Goal: Task Accomplishment & Management: Complete application form

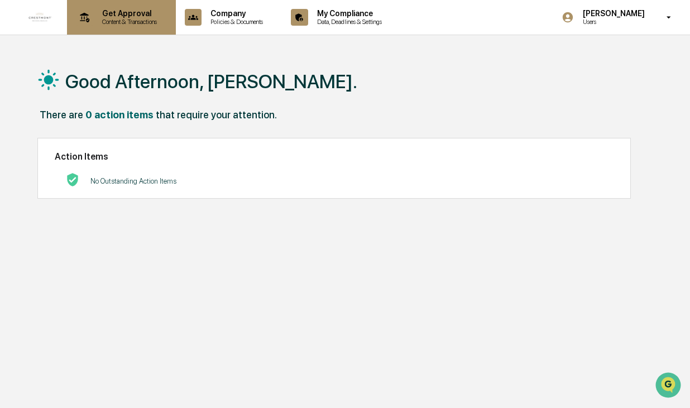
click at [134, 21] on p "Content & Transactions" at bounding box center [127, 22] width 69 height 8
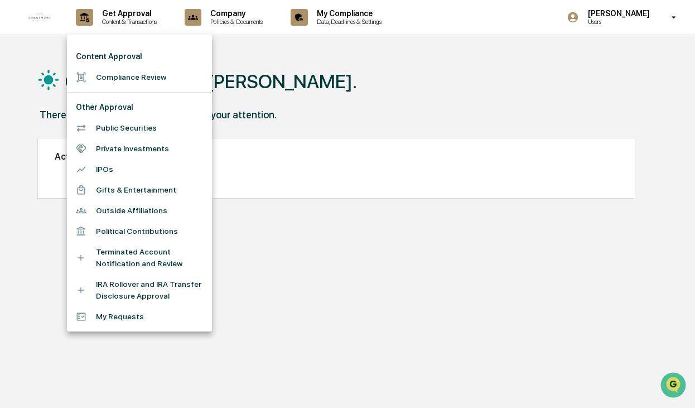
click at [142, 73] on li "Compliance Review" at bounding box center [139, 77] width 145 height 21
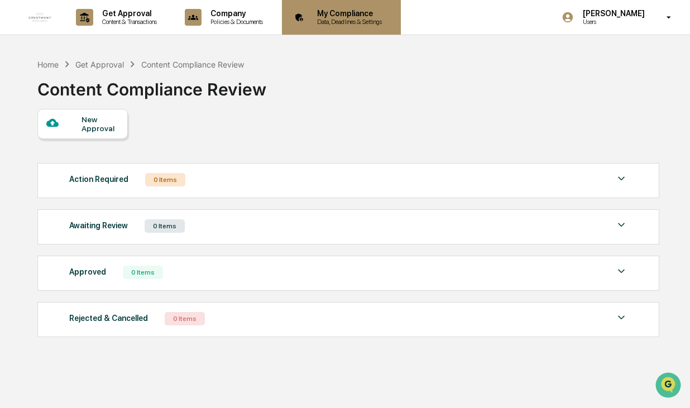
click at [365, 16] on p "My Compliance" at bounding box center [347, 13] width 79 height 9
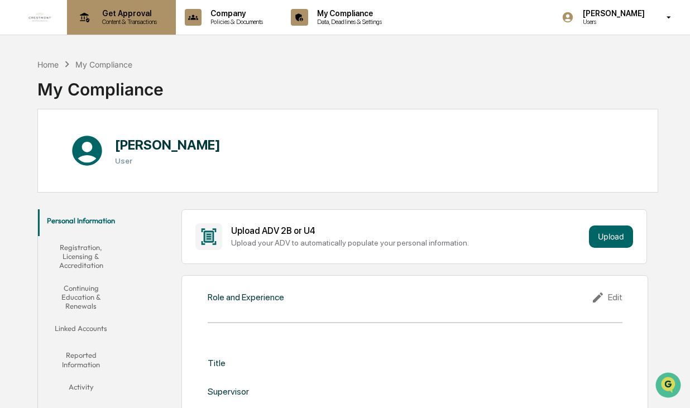
click at [118, 18] on p "Content & Transactions" at bounding box center [127, 22] width 69 height 8
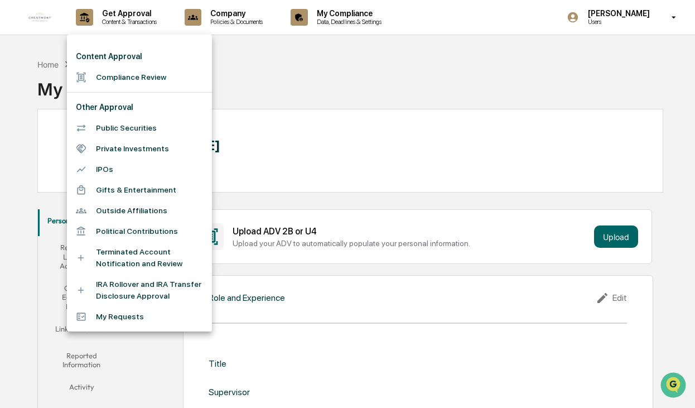
click at [252, 26] on div at bounding box center [347, 204] width 695 height 408
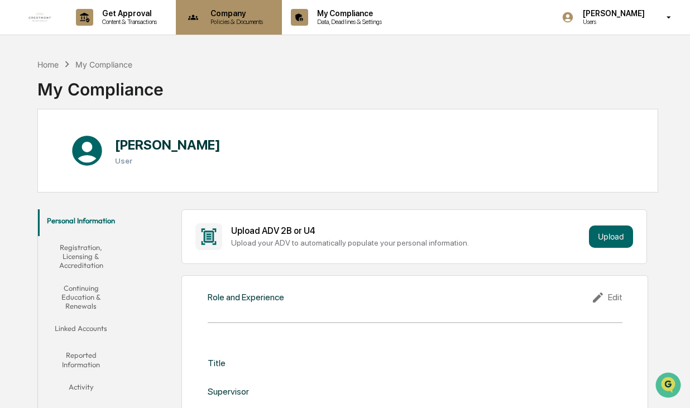
click at [252, 21] on p "Policies & Documents" at bounding box center [234, 22] width 67 height 8
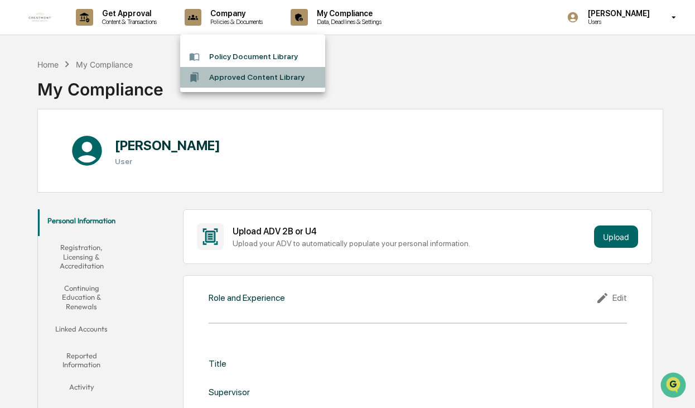
click at [253, 78] on li "Approved Content Library" at bounding box center [252, 77] width 145 height 21
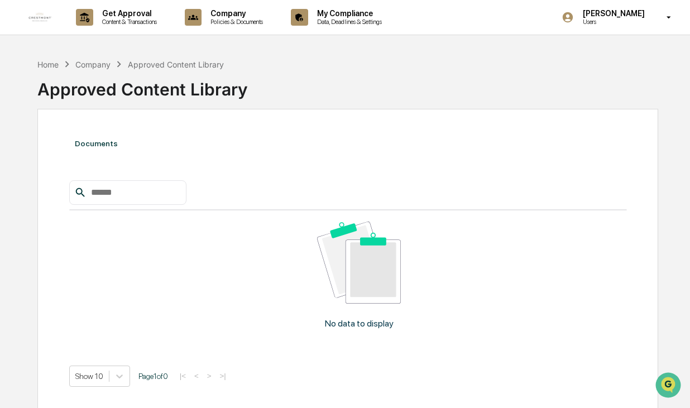
click at [665, 22] on div "[PERSON_NAME] Users" at bounding box center [619, 17] width 139 height 35
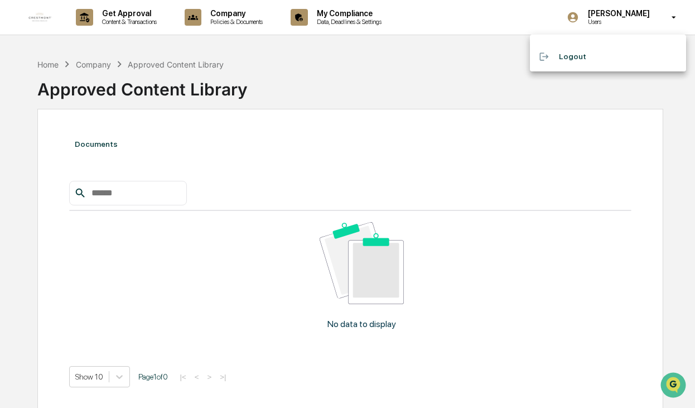
click at [246, 18] on div at bounding box center [347, 204] width 695 height 408
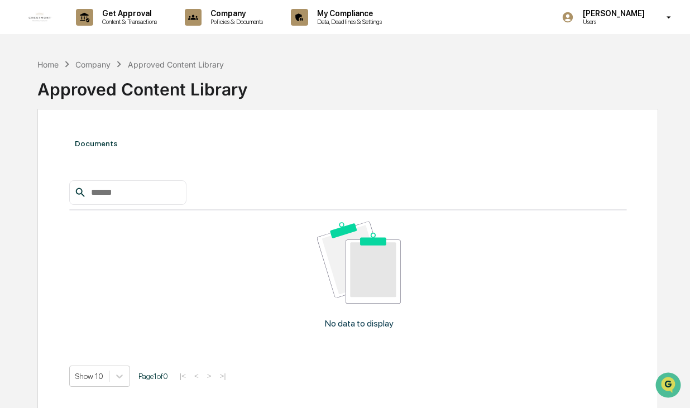
click at [246, 19] on p "Policies & Documents" at bounding box center [234, 22] width 67 height 8
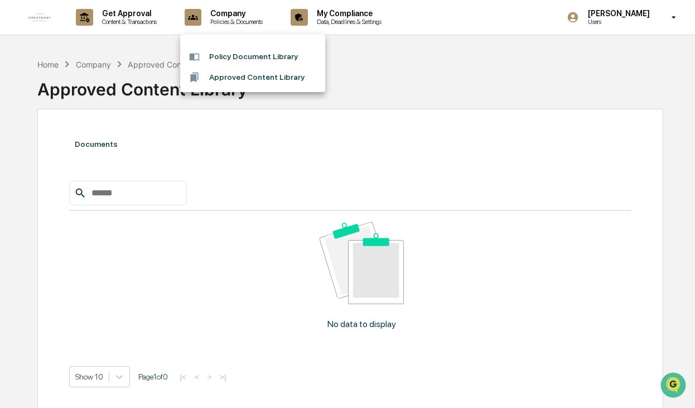
click at [144, 22] on div at bounding box center [347, 204] width 695 height 408
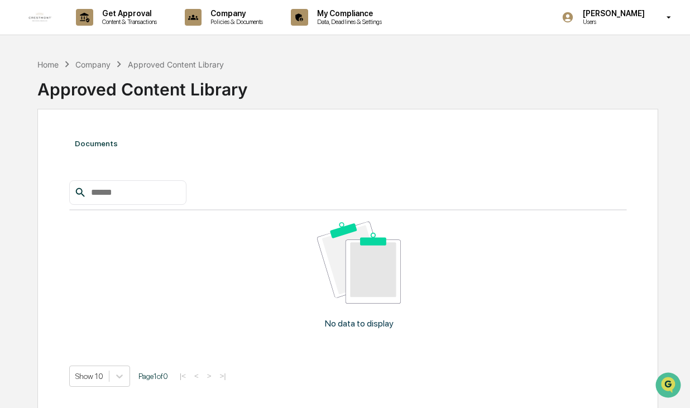
click at [144, 22] on p "Content & Transactions" at bounding box center [127, 22] width 69 height 8
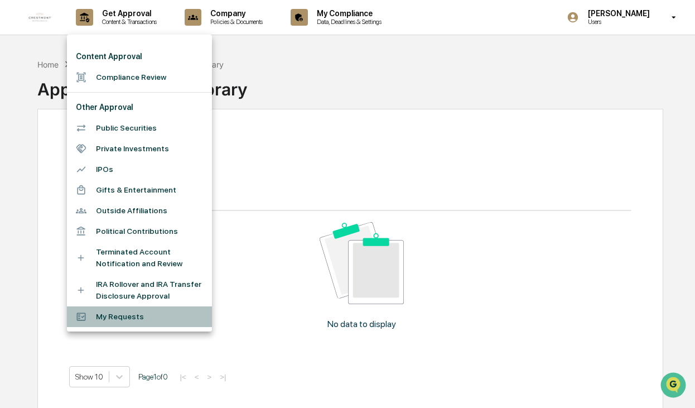
click at [117, 319] on li "My Requests" at bounding box center [139, 316] width 145 height 21
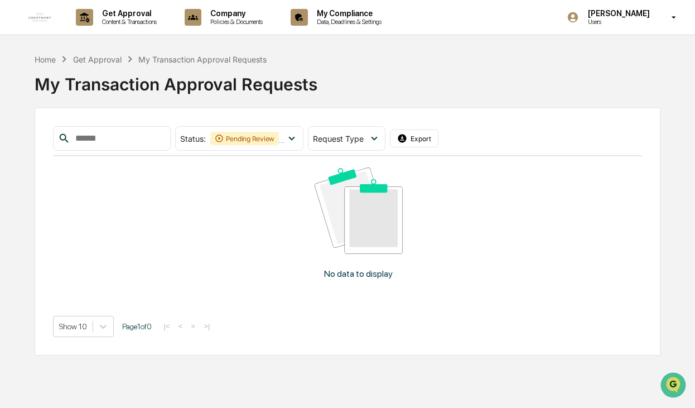
click at [108, 58] on div "Get Approval" at bounding box center [97, 59] width 49 height 9
click at [120, 12] on p "Get Approval" at bounding box center [127, 13] width 69 height 9
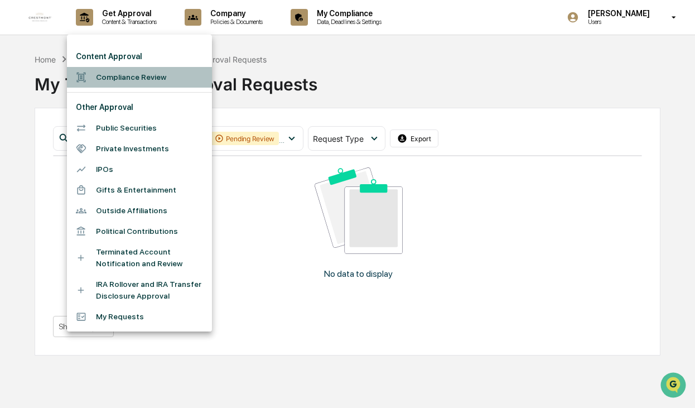
click at [128, 79] on li "Compliance Review" at bounding box center [139, 77] width 145 height 21
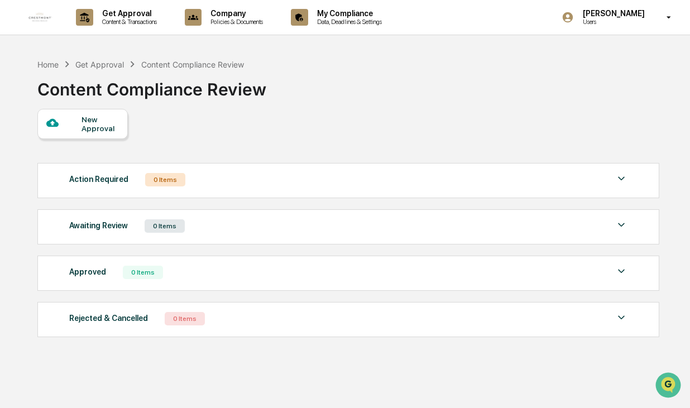
click at [98, 123] on div "New Approval" at bounding box center [99, 124] width 37 height 18
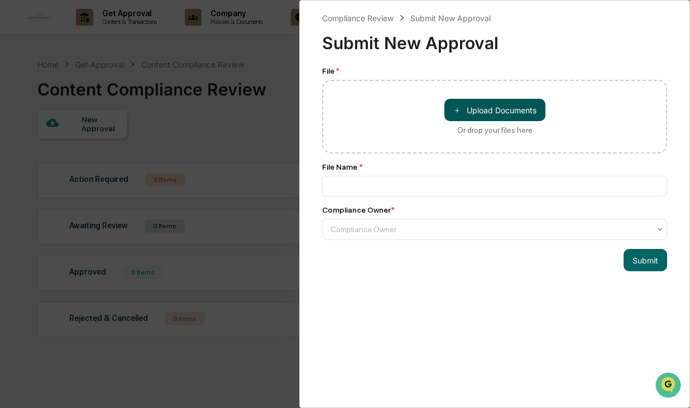
click at [507, 110] on button "＋ Upload Documents" at bounding box center [494, 110] width 101 height 22
type input "**********"
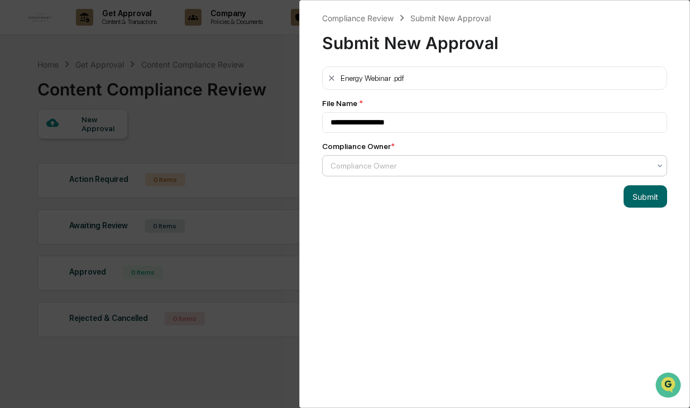
click at [410, 163] on div at bounding box center [489, 165] width 319 height 11
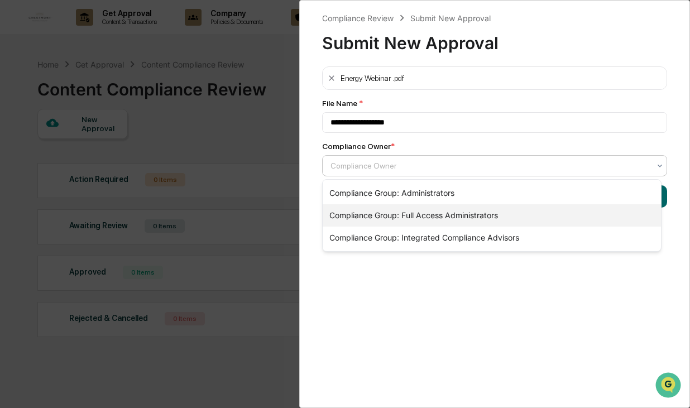
click at [436, 219] on div "Compliance Group: Full Access Administrators" at bounding box center [492, 215] width 338 height 22
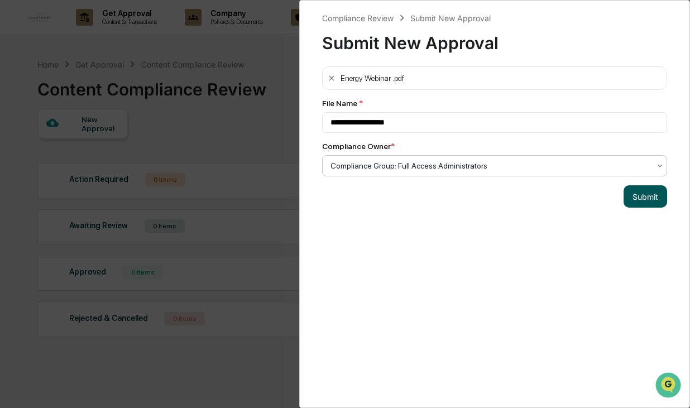
click at [639, 201] on button "Submit" at bounding box center [645, 196] width 44 height 22
